Goal: Task Accomplishment & Management: Manage account settings

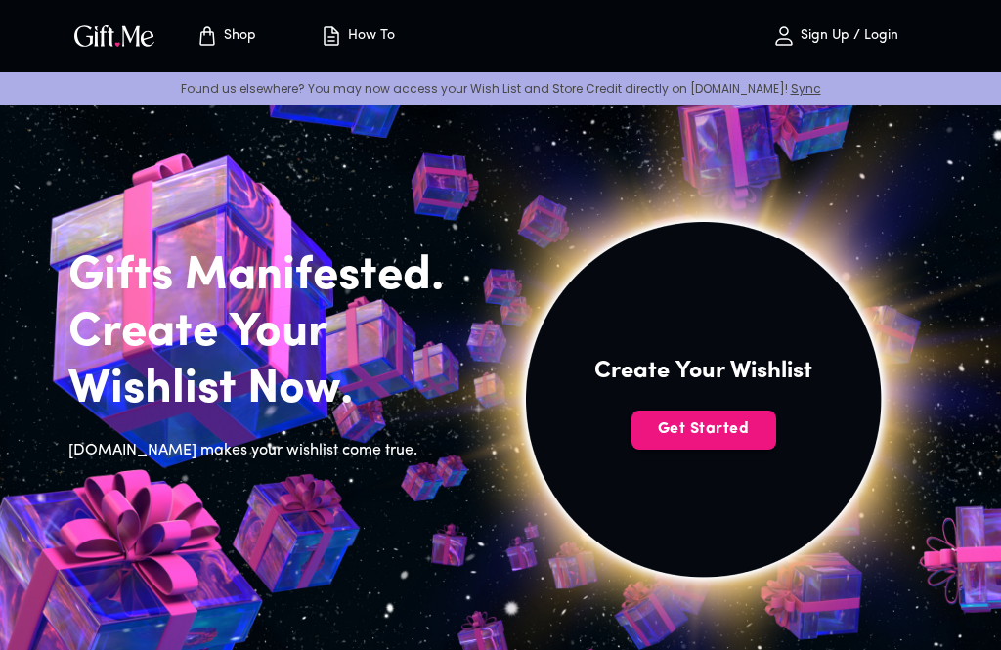
click at [726, 422] on span "Get Started" at bounding box center [703, 428] width 145 height 21
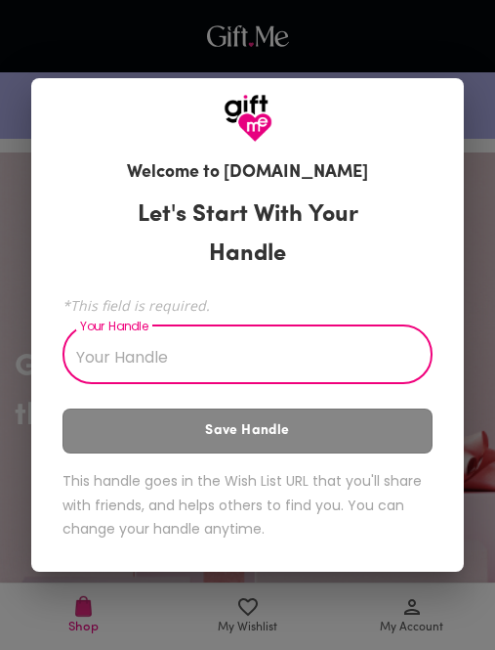
click at [182, 351] on input "Your Handle" at bounding box center [237, 356] width 349 height 55
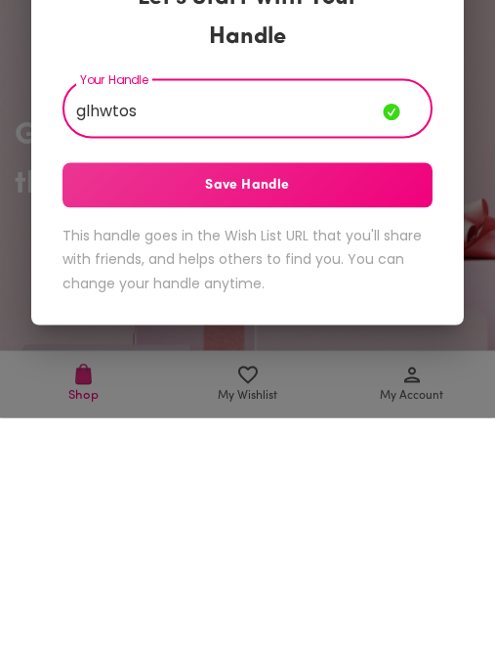
type input "glhwtos"
click at [125, 407] on span "Save Handle" at bounding box center [248, 417] width 370 height 21
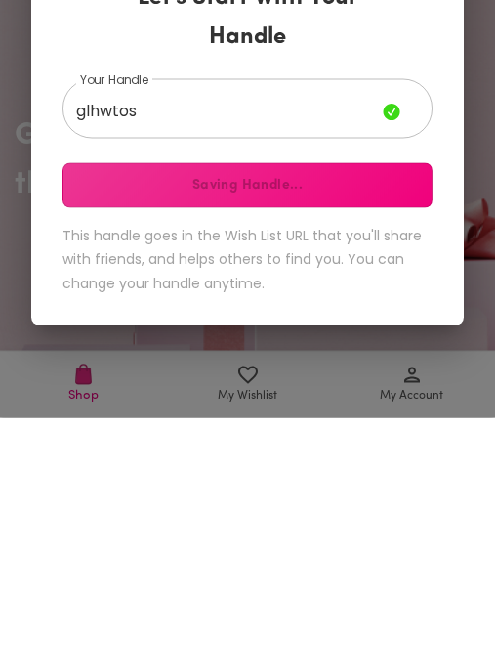
scroll to position [233, 0]
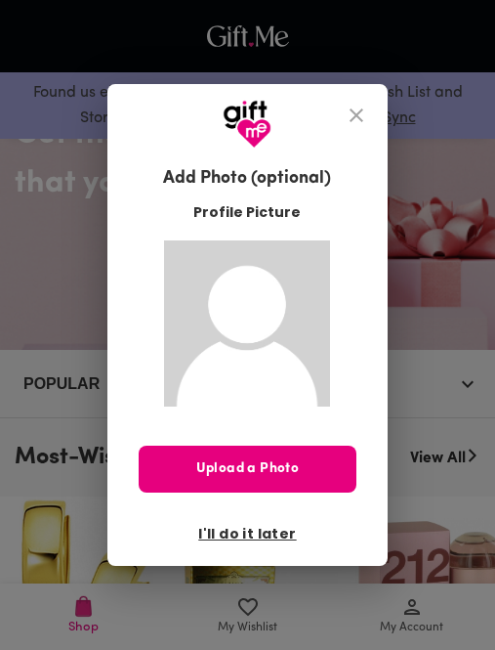
click at [231, 537] on span "I'll do it later" at bounding box center [247, 533] width 98 height 21
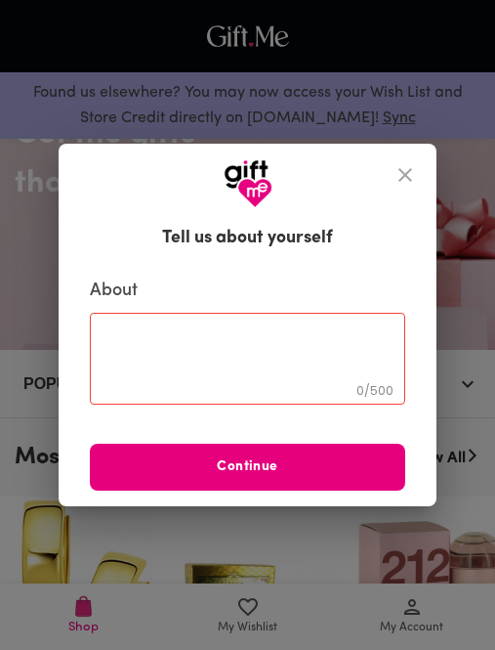
click at [394, 182] on icon "close" at bounding box center [405, 174] width 23 height 23
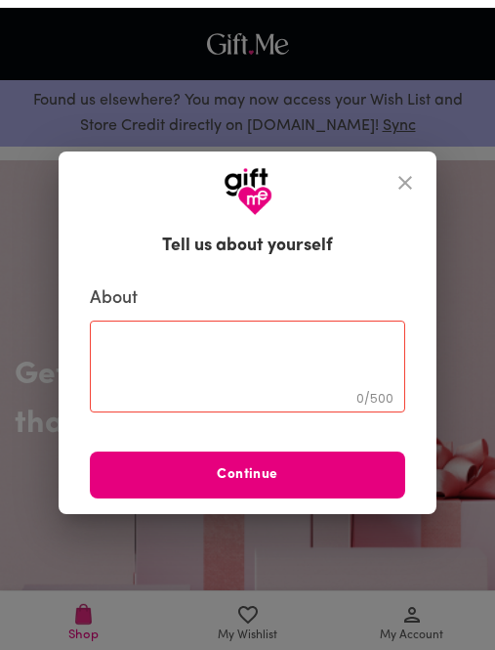
scroll to position [233, 0]
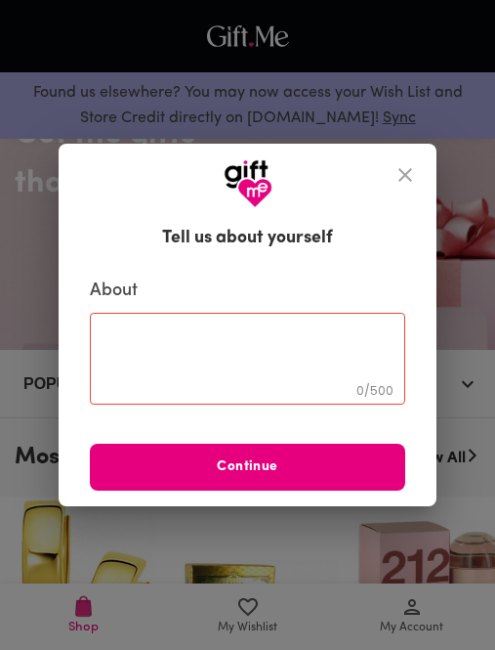
click at [366, 175] on div at bounding box center [248, 176] width 378 height 64
